Goal: Task Accomplishment & Management: Complete application form

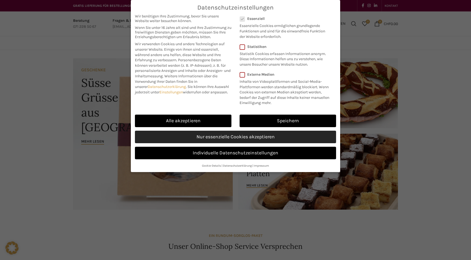
click at [259, 134] on link "Nur essenzielle Cookies akzeptieren" at bounding box center [235, 137] width 201 height 13
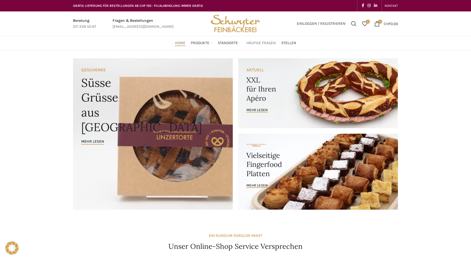
click at [257, 44] on span "Häufige Fragen" at bounding box center [260, 43] width 29 height 5
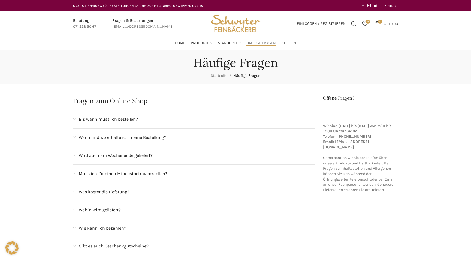
click at [290, 44] on span "Stellen" at bounding box center [288, 43] width 15 height 5
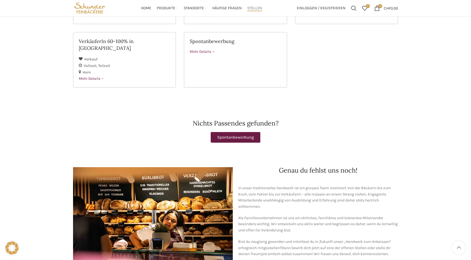
scroll to position [128, 0]
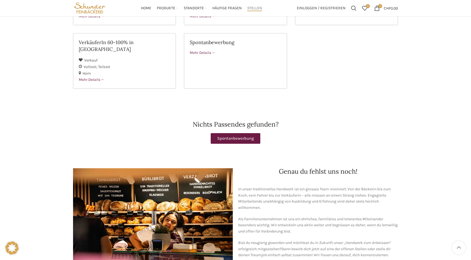
click at [233, 137] on span "Spontanbewerbung" at bounding box center [235, 139] width 37 height 4
